Goal: Check status

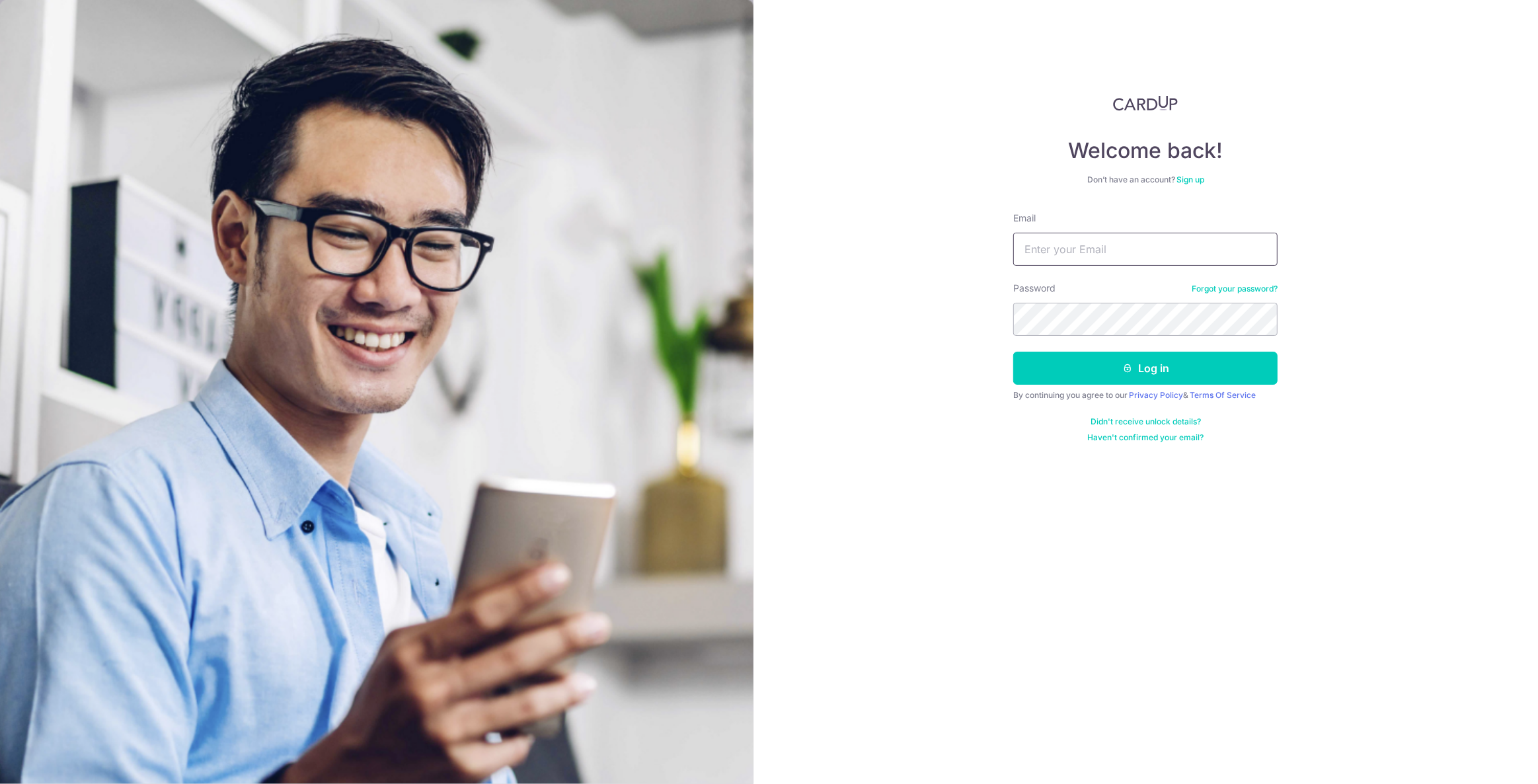
drag, startPoint x: 1139, startPoint y: 251, endPoint x: 1139, endPoint y: 264, distance: 13.0
click at [1139, 251] on input "Email" at bounding box center [1145, 249] width 264 height 33
type input "[EMAIL_ADDRESS][DOMAIN_NAME]"
click at [1030, 376] on button "Log in" at bounding box center [1145, 368] width 264 height 33
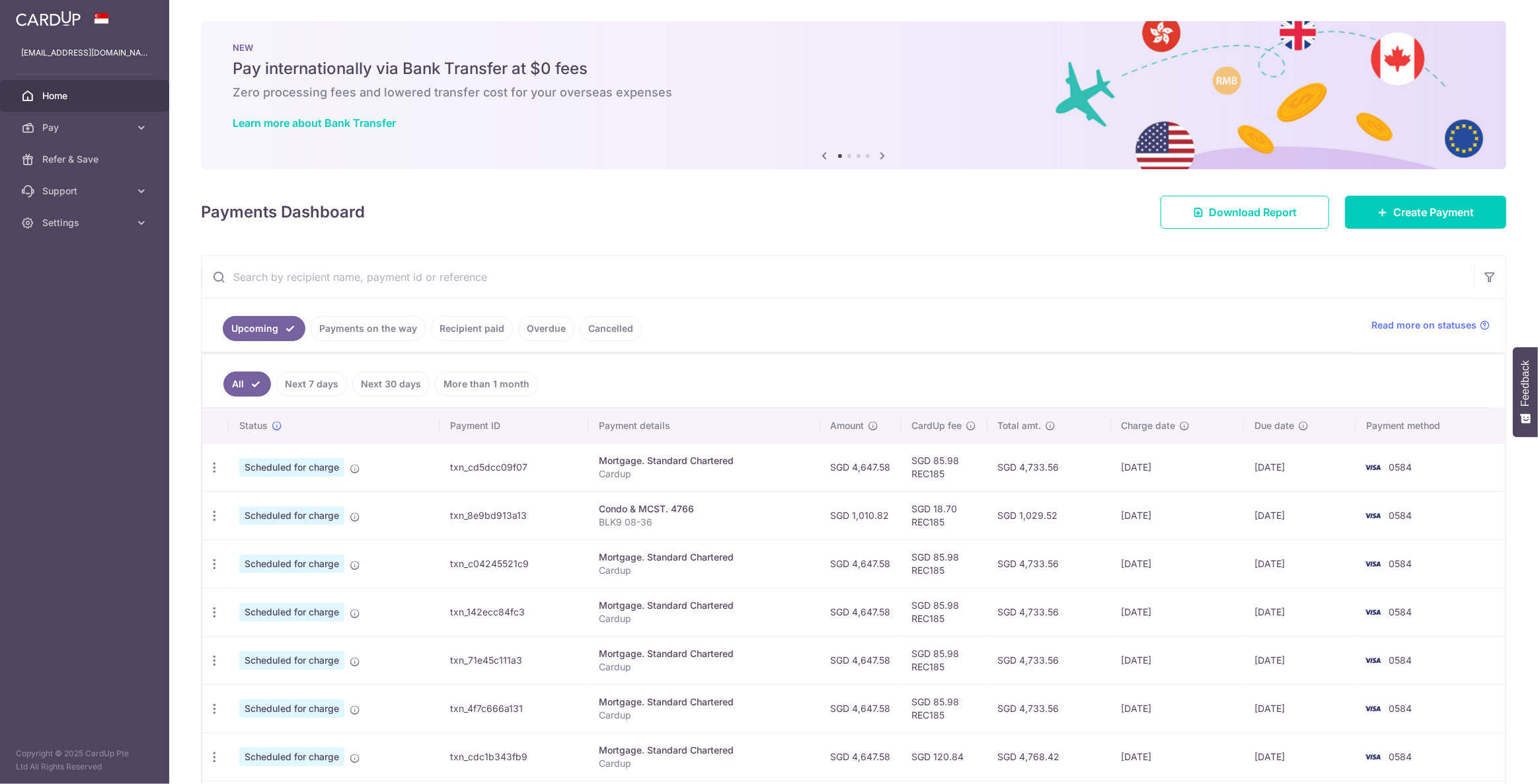
click at [367, 329] on link "Payments on the way" at bounding box center [368, 329] width 115 height 25
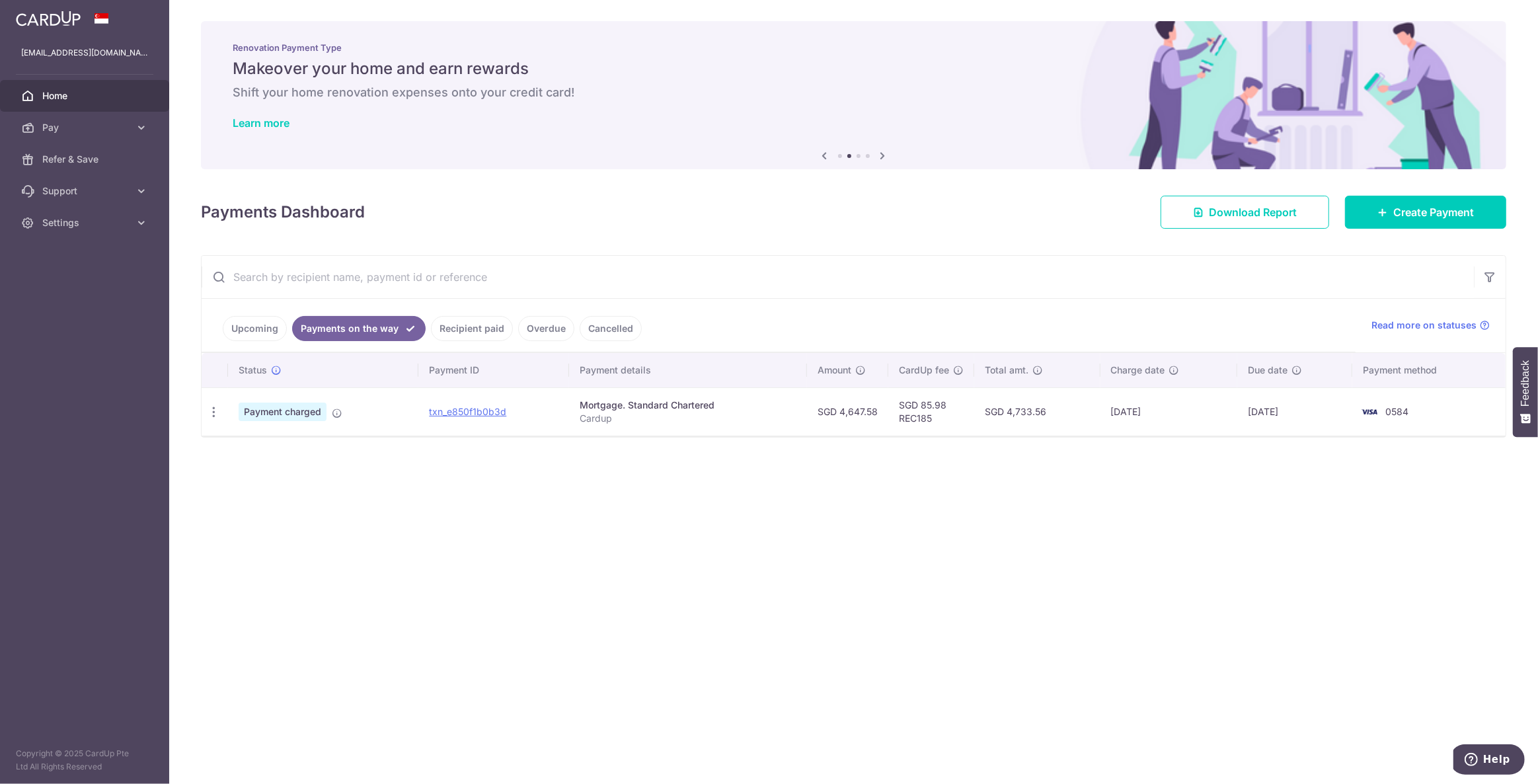
drag, startPoint x: 884, startPoint y: 408, endPoint x: 789, endPoint y: 400, distance: 95.3
click at [789, 400] on tr "PDF Receipt Payment charged txn_e850f1b0b3d Mortgage. Standard Chartered Cardup…" at bounding box center [854, 411] width 1304 height 48
drag, startPoint x: 782, startPoint y: 406, endPoint x: 779, endPoint y: 396, distance: 10.4
click at [782, 405] on div "Mortgage. Standard Chartered" at bounding box center [687, 405] width 217 height 13
click at [281, 325] on link "Upcoming" at bounding box center [255, 329] width 64 height 25
